Goal: Task Accomplishment & Management: Use online tool/utility

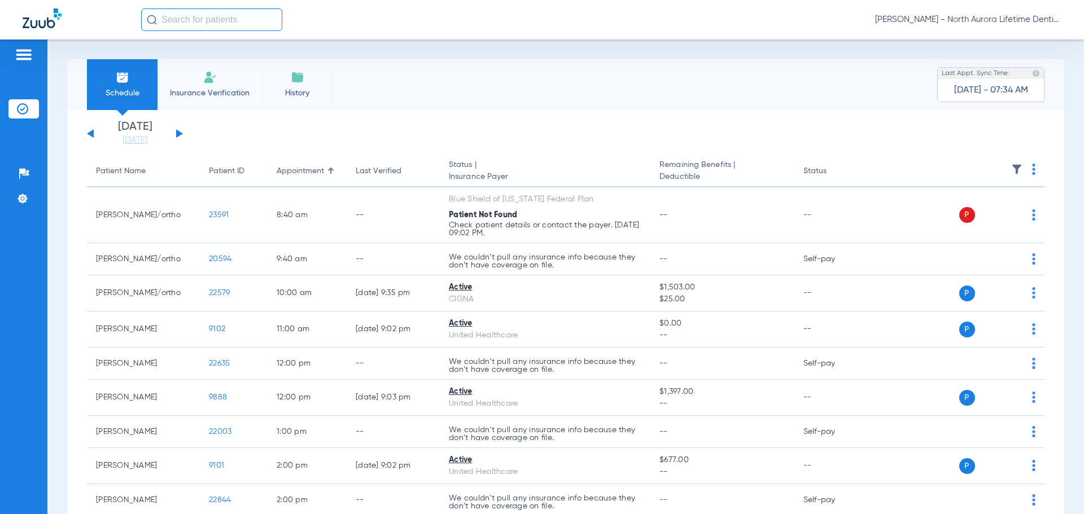
click at [181, 134] on button at bounding box center [179, 133] width 7 height 8
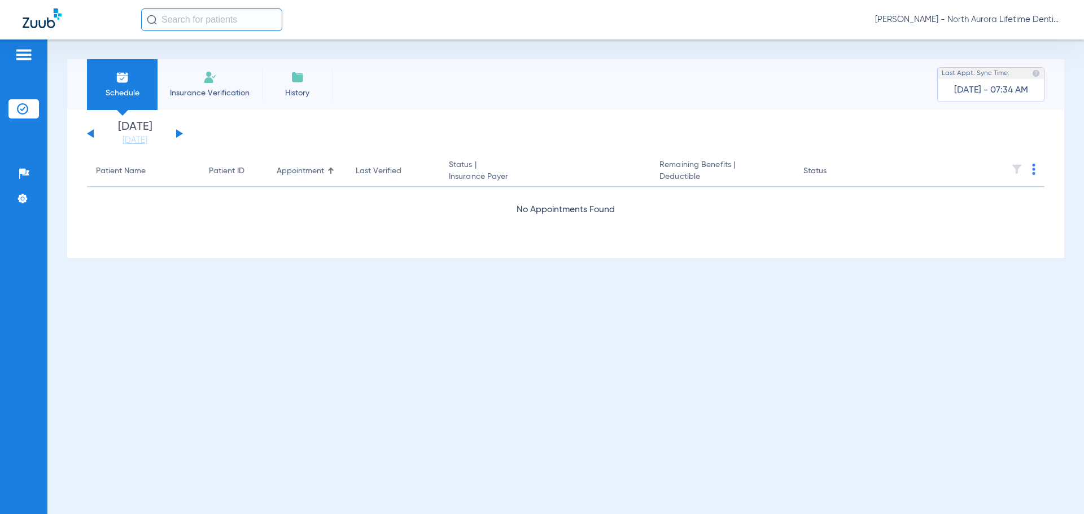
click at [181, 134] on button at bounding box center [179, 133] width 7 height 8
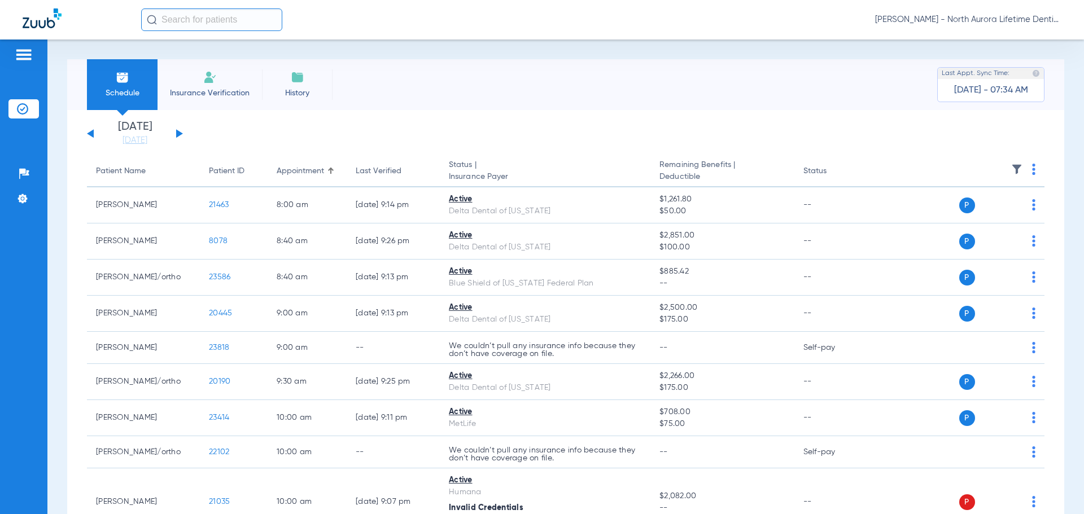
click at [178, 133] on button at bounding box center [179, 133] width 7 height 8
